Goal: Transaction & Acquisition: Purchase product/service

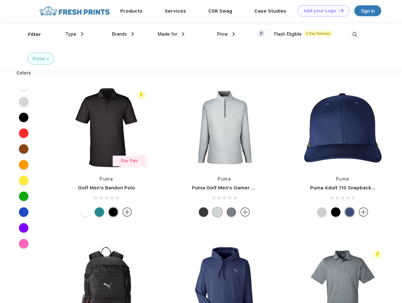
click at [321, 11] on link "Add your Logo Design Tool" at bounding box center [323, 10] width 52 height 11
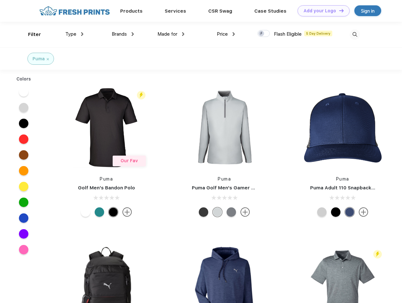
click at [0, 0] on div "Design Tool" at bounding box center [0, 0] width 0 height 0
click at [338, 10] on link "Add your Logo Design Tool" at bounding box center [323, 10] width 52 height 11
click at [30, 34] on div "Filter" at bounding box center [34, 34] width 13 height 7
click at [74, 34] on span "Type" at bounding box center [70, 34] width 11 height 6
click at [123, 34] on span "Brands" at bounding box center [119, 34] width 15 height 6
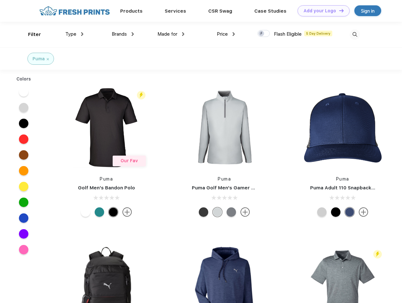
click at [171, 34] on span "Made for" at bounding box center [167, 34] width 20 height 6
click at [226, 34] on span "Price" at bounding box center [222, 34] width 11 height 6
click at [263, 34] on div at bounding box center [263, 33] width 12 height 7
click at [261, 34] on input "checkbox" at bounding box center [259, 32] width 4 height 4
click at [354, 34] on img at bounding box center [354, 34] width 10 height 10
